Goal: Task Accomplishment & Management: Use online tool/utility

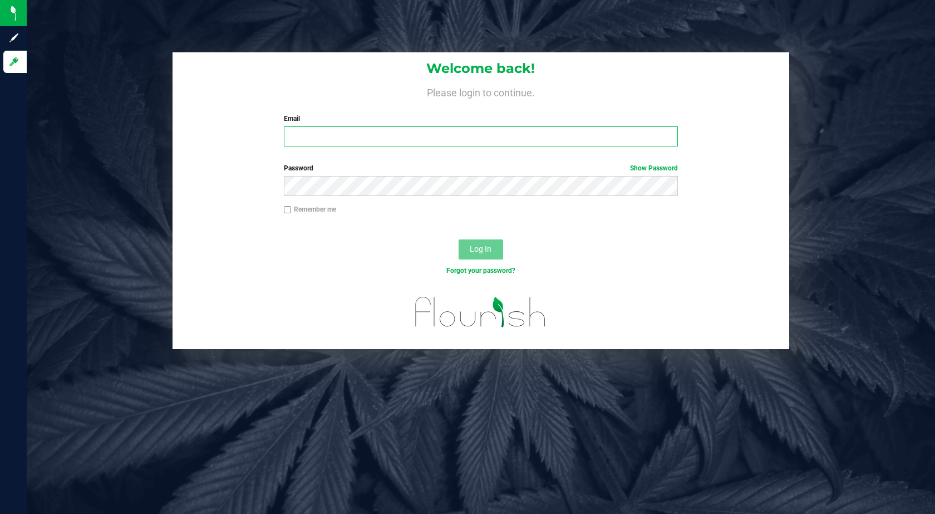
click at [536, 131] on input "Email" at bounding box center [481, 136] width 394 height 20
type input "[EMAIL_ADDRESS][DOMAIN_NAME]"
click at [458, 239] on button "Log In" at bounding box center [480, 249] width 45 height 20
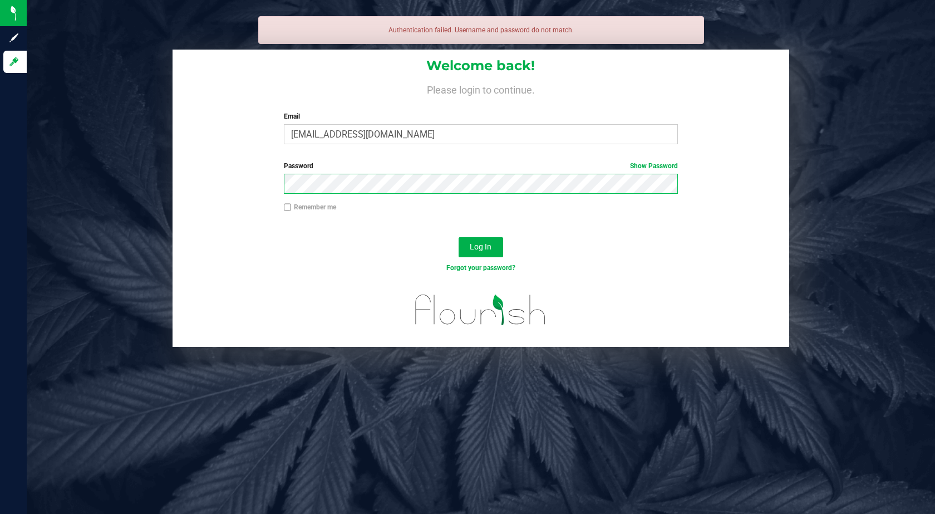
click at [458, 237] on button "Log In" at bounding box center [480, 247] width 45 height 20
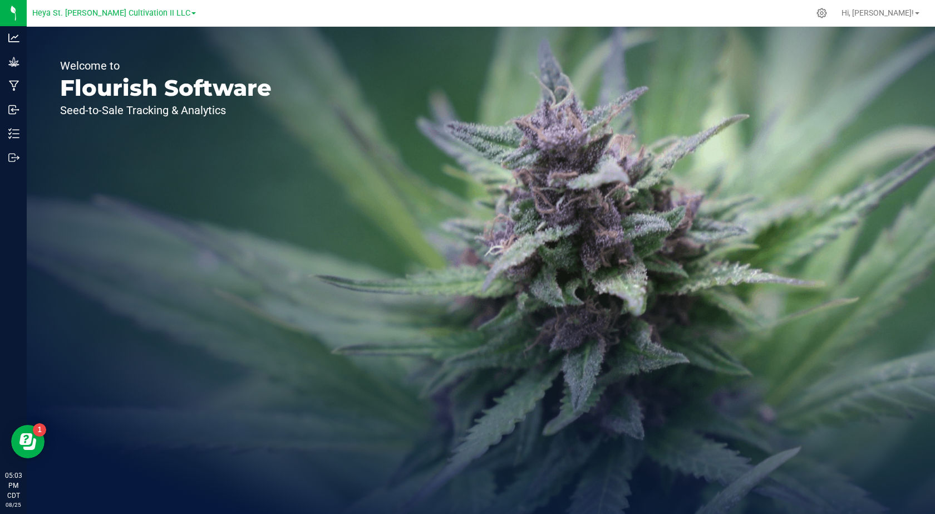
click at [124, 27] on div "Welcome to Flourish Software Seed-to-Sale Tracking & Analytics" at bounding box center [166, 270] width 278 height 487
click at [834, 21] on div at bounding box center [821, 13] width 25 height 22
click at [165, 11] on link "Heya St. [PERSON_NAME] Cultivation II LLC" at bounding box center [114, 12] width 164 height 11
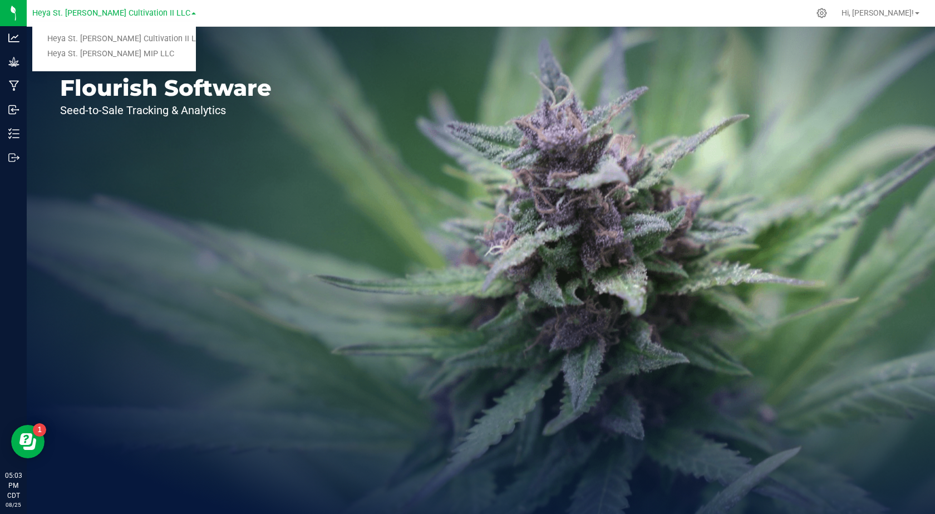
click at [150, 58] on link "Heya St. [PERSON_NAME] MIP LLC" at bounding box center [114, 54] width 164 height 15
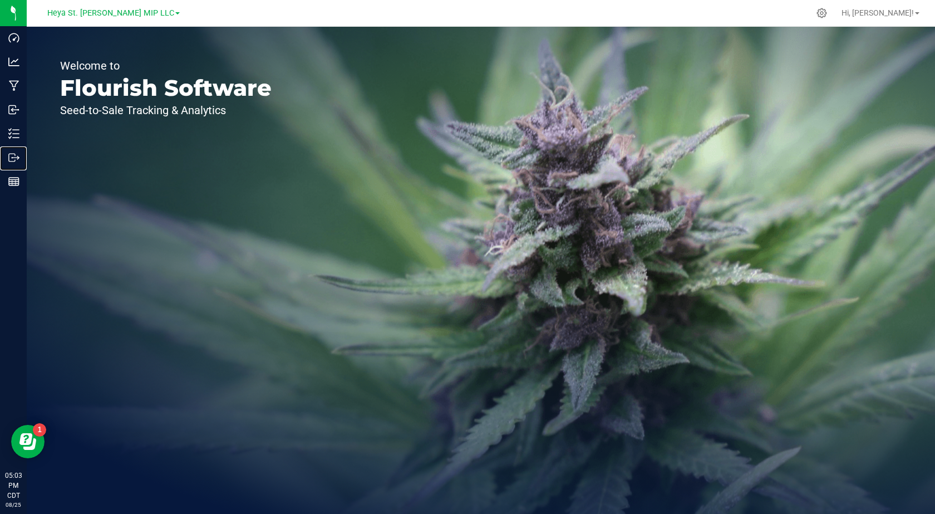
click at [12, 157] on circle at bounding box center [13, 158] width 2 height 2
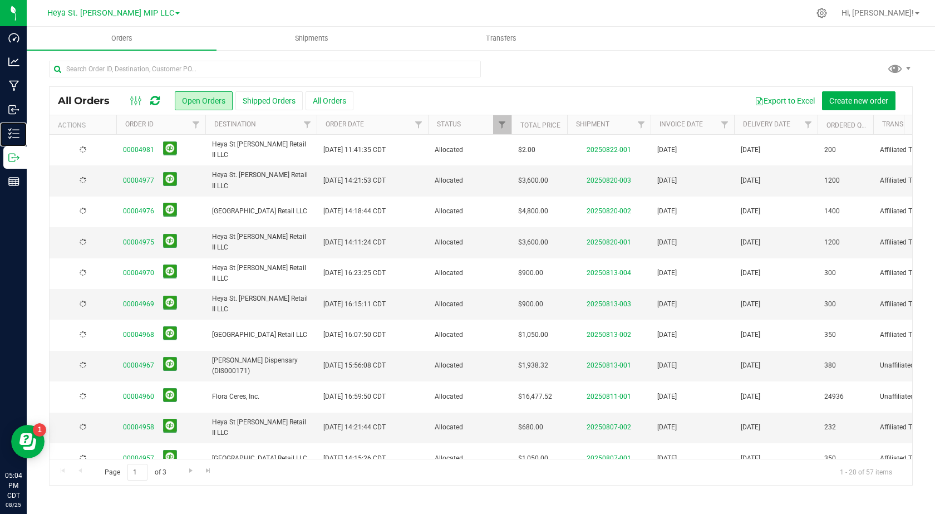
click at [27, 125] on div "Inventory" at bounding box center [14, 133] width 23 height 22
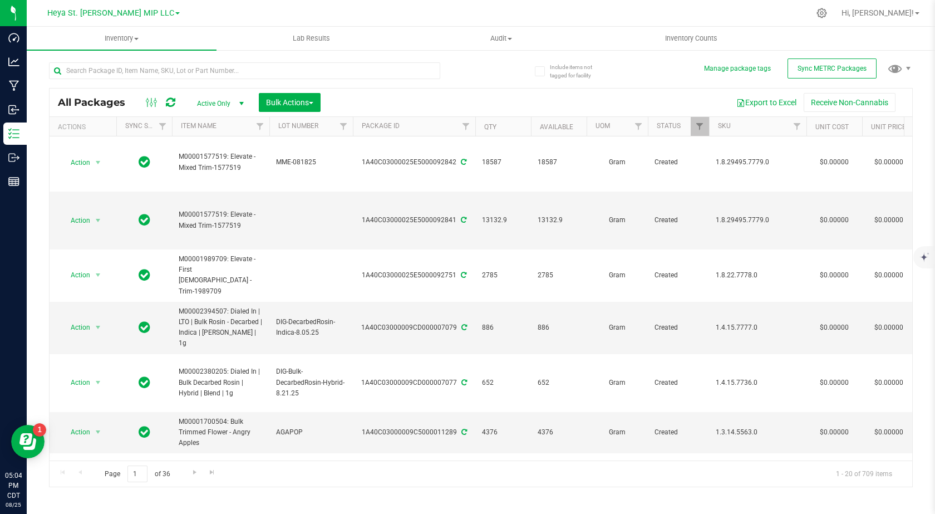
scroll to position [6, 0]
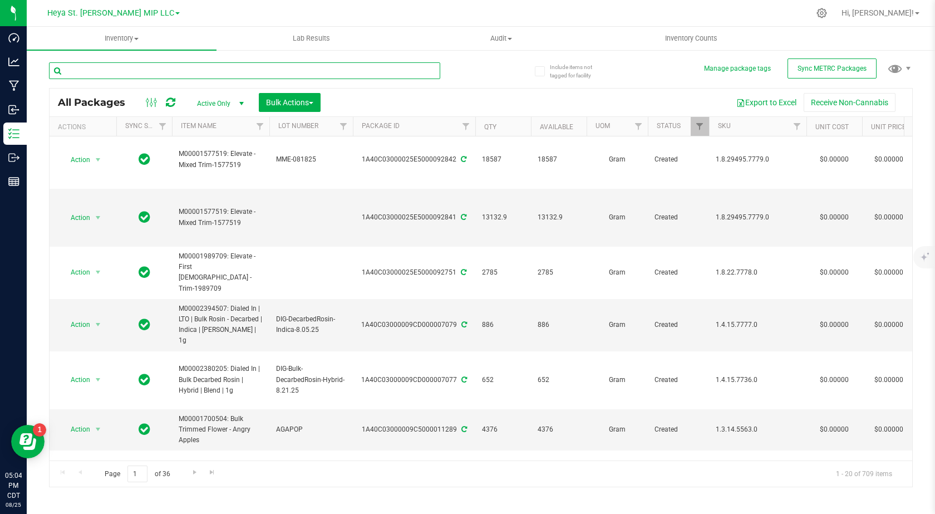
click at [344, 70] on input "text" at bounding box center [244, 70] width 391 height 17
type input "preroll"
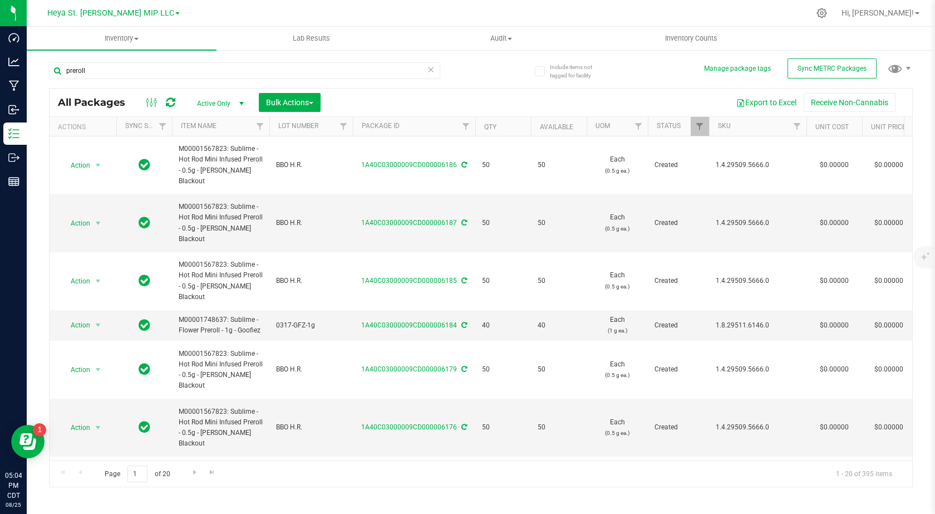
click at [97, 165] on span "select" at bounding box center [97, 165] width 9 height 9
click at [112, 299] on li "Print package label" at bounding box center [96, 306] width 70 height 31
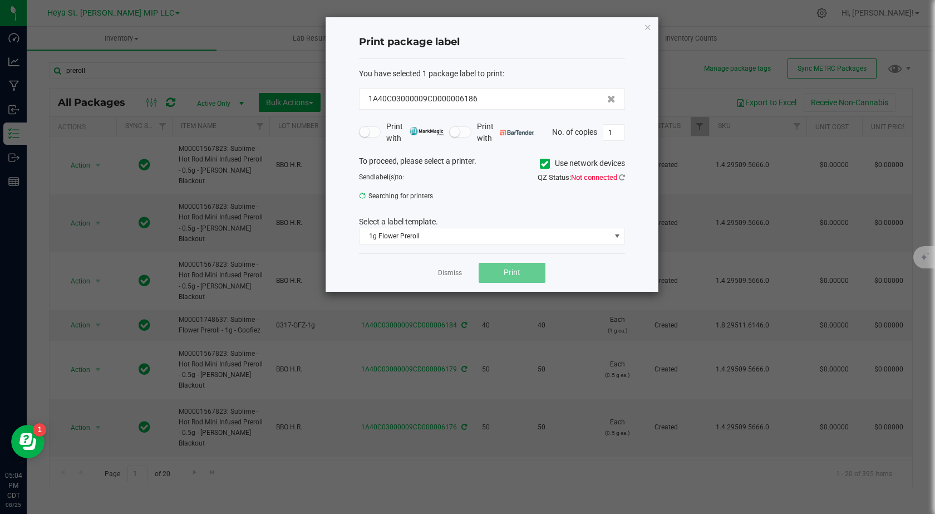
click at [569, 159] on label "Use network devices" at bounding box center [582, 163] width 85 height 12
click at [0, 0] on input "Use network devices" at bounding box center [0, 0] width 0 height 0
click at [515, 235] on span "1g Flower Preroll" at bounding box center [484, 236] width 251 height 16
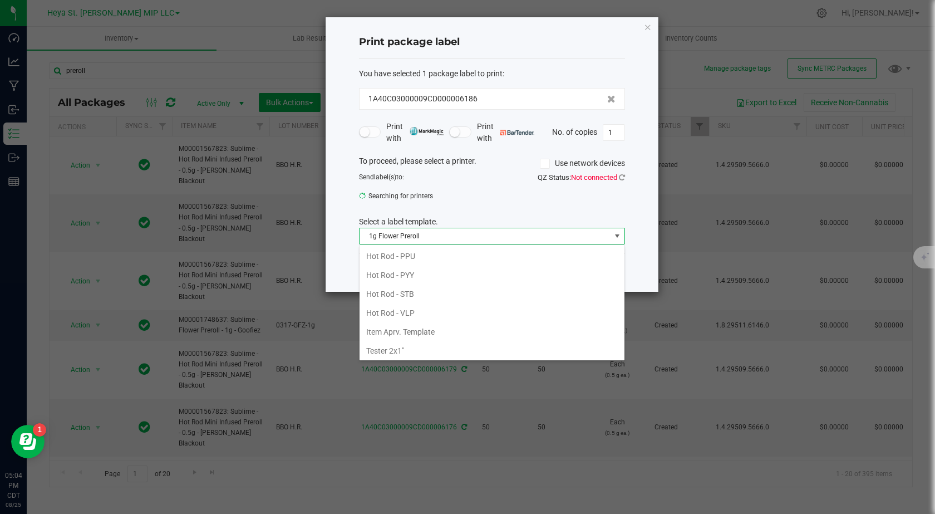
scroll to position [210, 0]
click at [438, 347] on li "Tester 2x1"" at bounding box center [491, 348] width 265 height 19
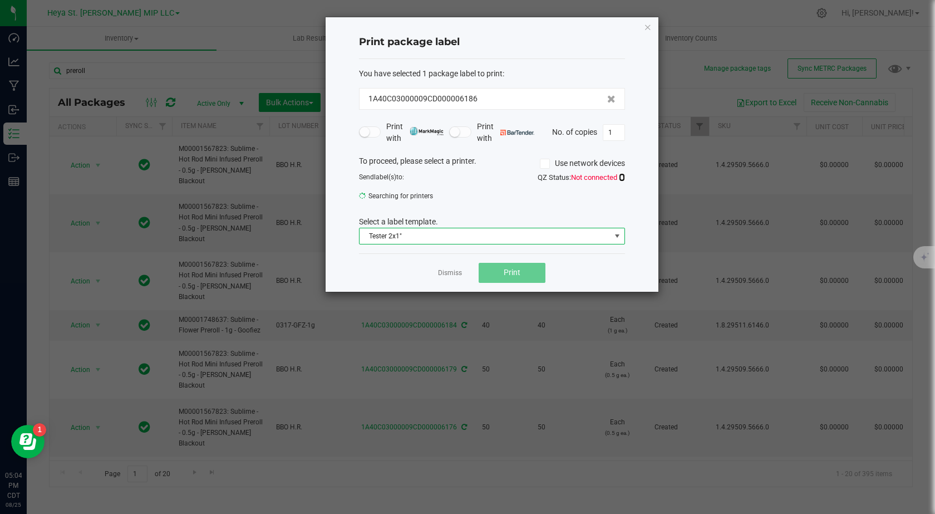
click at [620, 177] on icon at bounding box center [622, 177] width 6 height 7
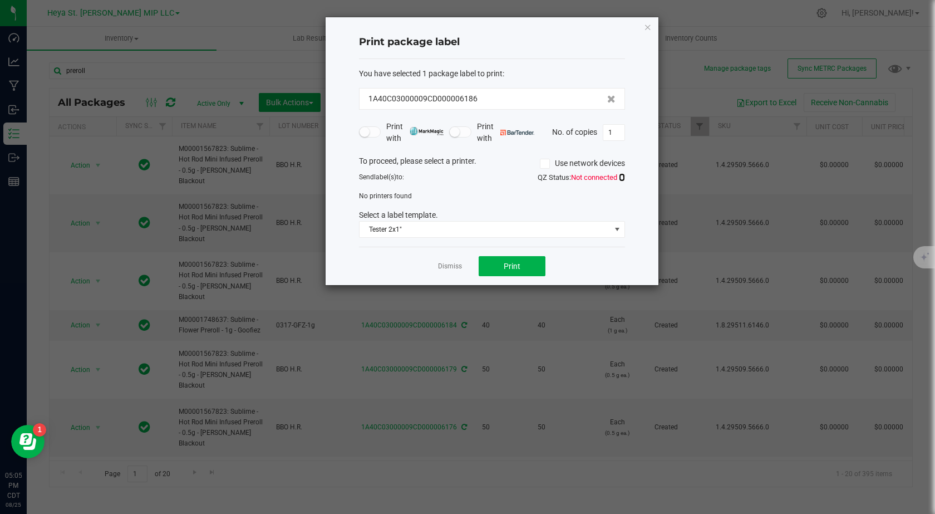
click at [619, 177] on icon at bounding box center [622, 177] width 6 height 7
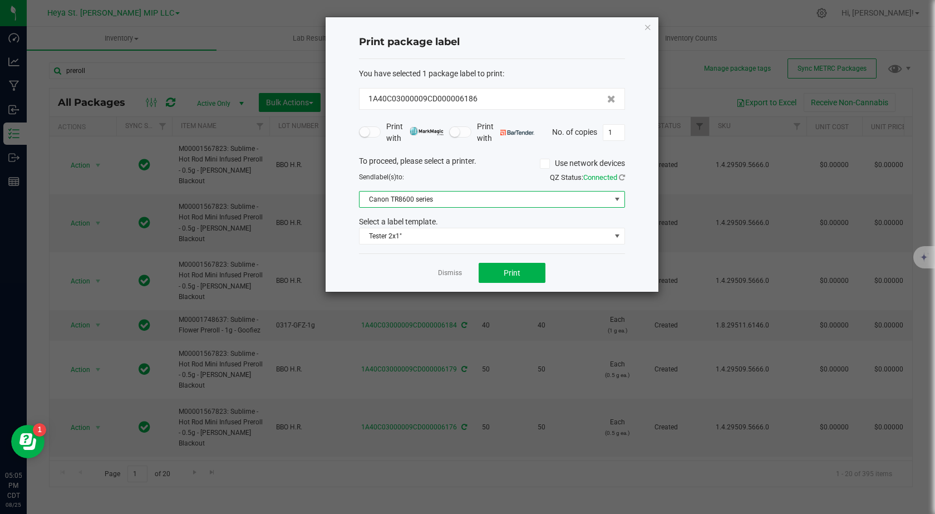
click at [535, 194] on span "Canon TR8600 series" at bounding box center [484, 199] width 251 height 16
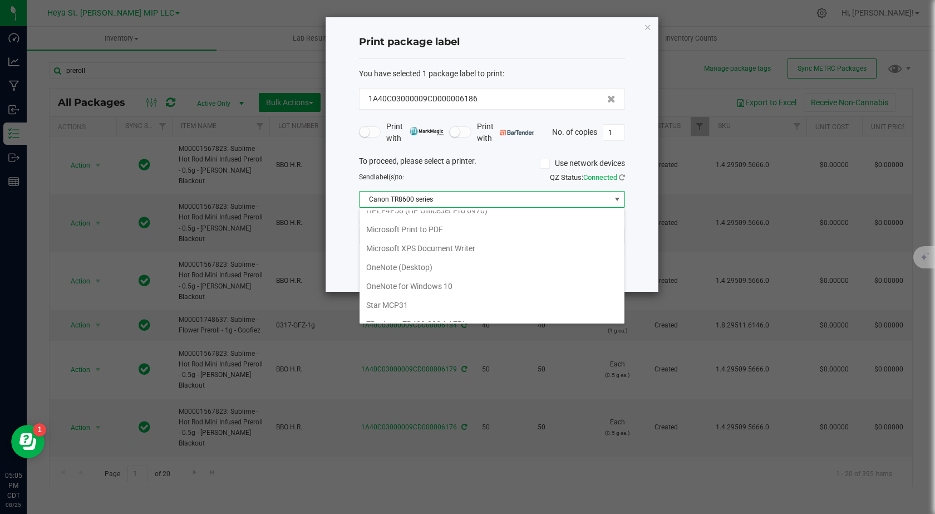
scroll to position [154, 0]
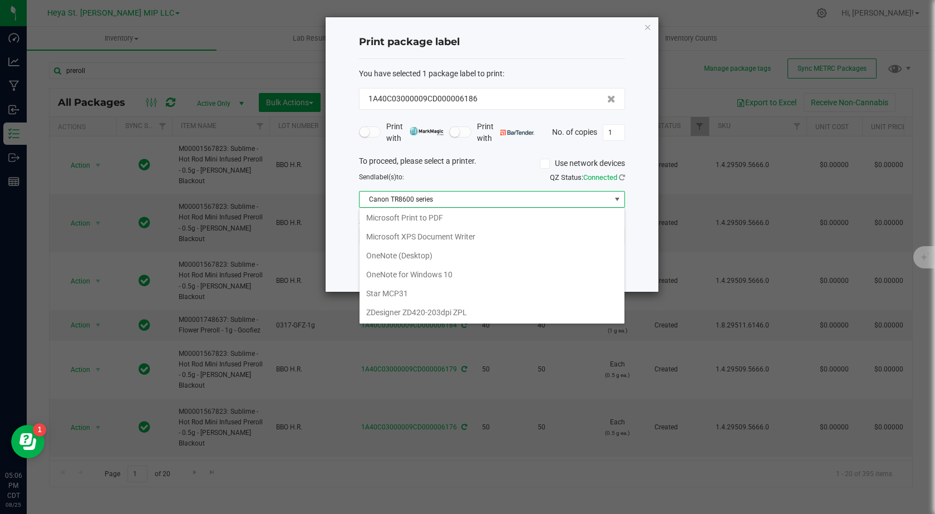
click at [511, 307] on ZPL "ZDesigner ZD420-203dpi ZPL" at bounding box center [491, 312] width 265 height 19
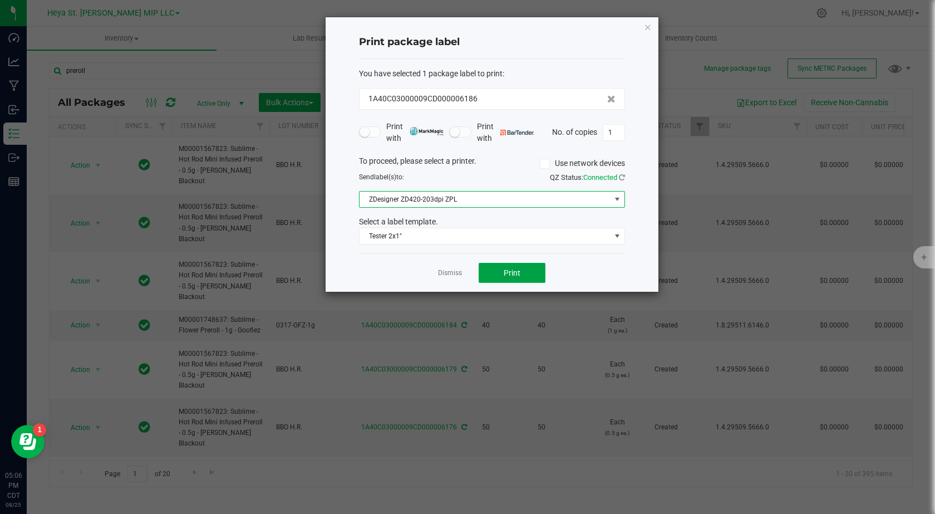
click at [524, 268] on button "Print" at bounding box center [512, 273] width 67 height 20
click at [611, 131] on input "1" at bounding box center [613, 133] width 21 height 16
type input "3"
click at [525, 267] on button "Print" at bounding box center [512, 273] width 67 height 20
